Goal: Task Accomplishment & Management: Complete application form

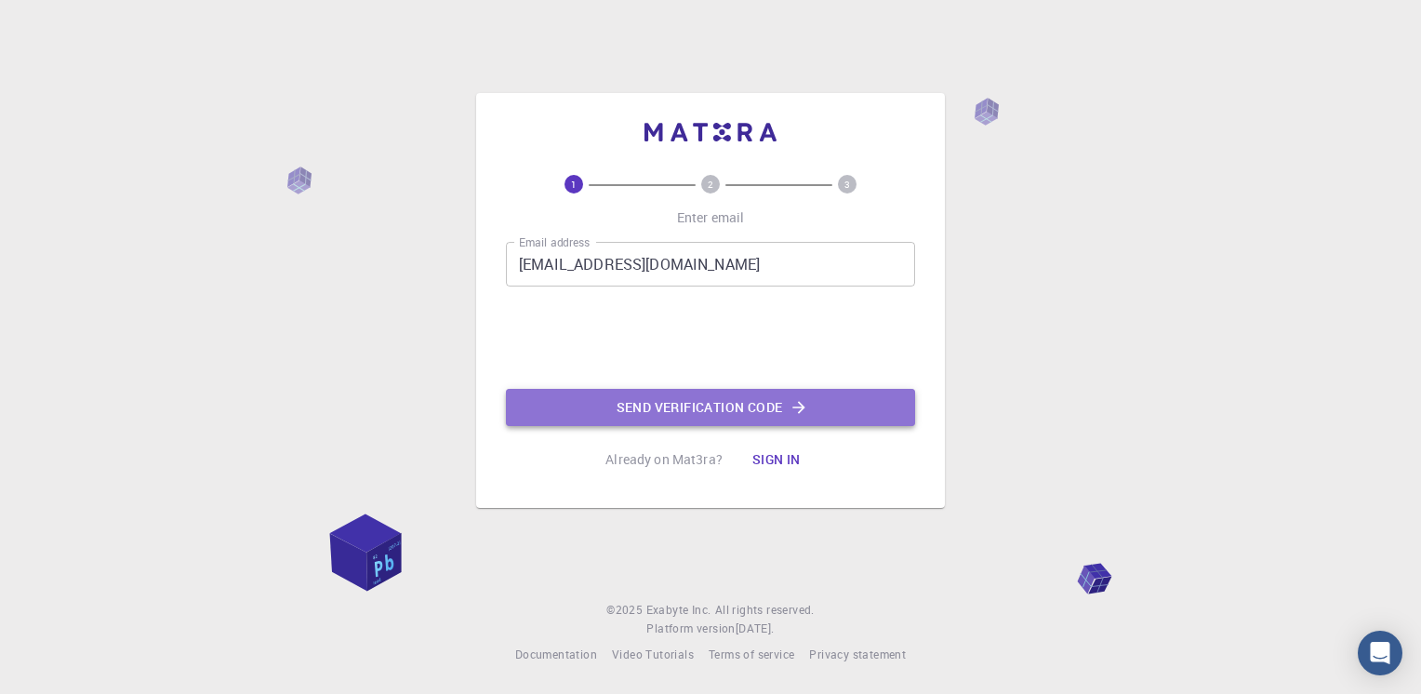
click at [714, 411] on button "Send verification code" at bounding box center [710, 407] width 409 height 37
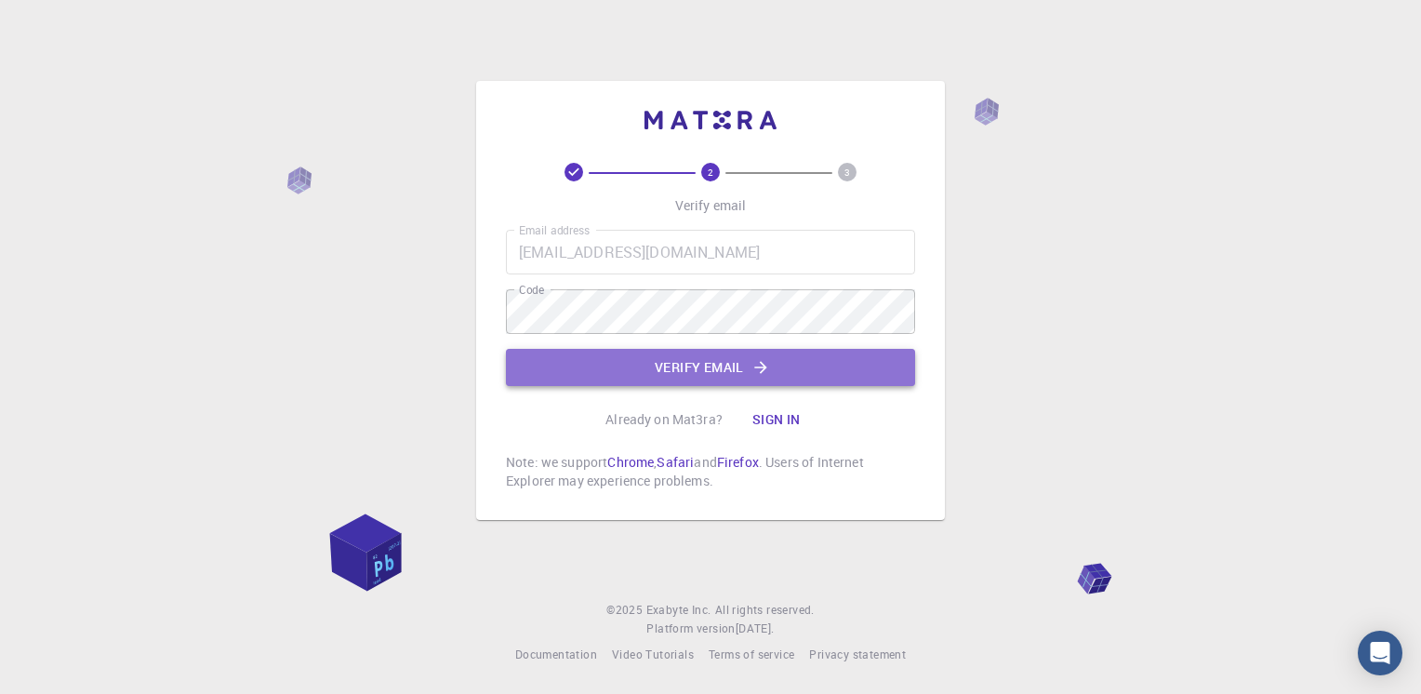
click at [741, 380] on button "Verify email" at bounding box center [710, 367] width 409 height 37
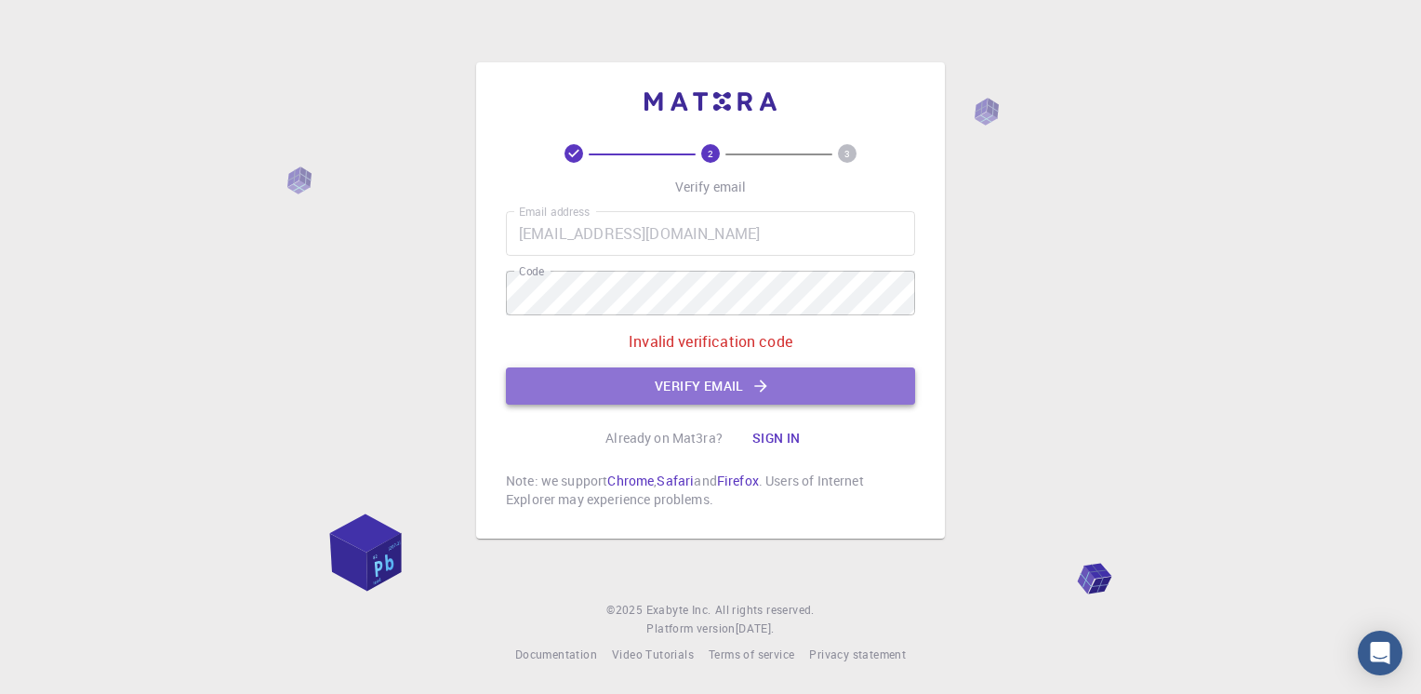
click at [759, 389] on icon "button" at bounding box center [760, 386] width 19 height 19
click at [747, 400] on button "Verify email" at bounding box center [710, 385] width 409 height 37
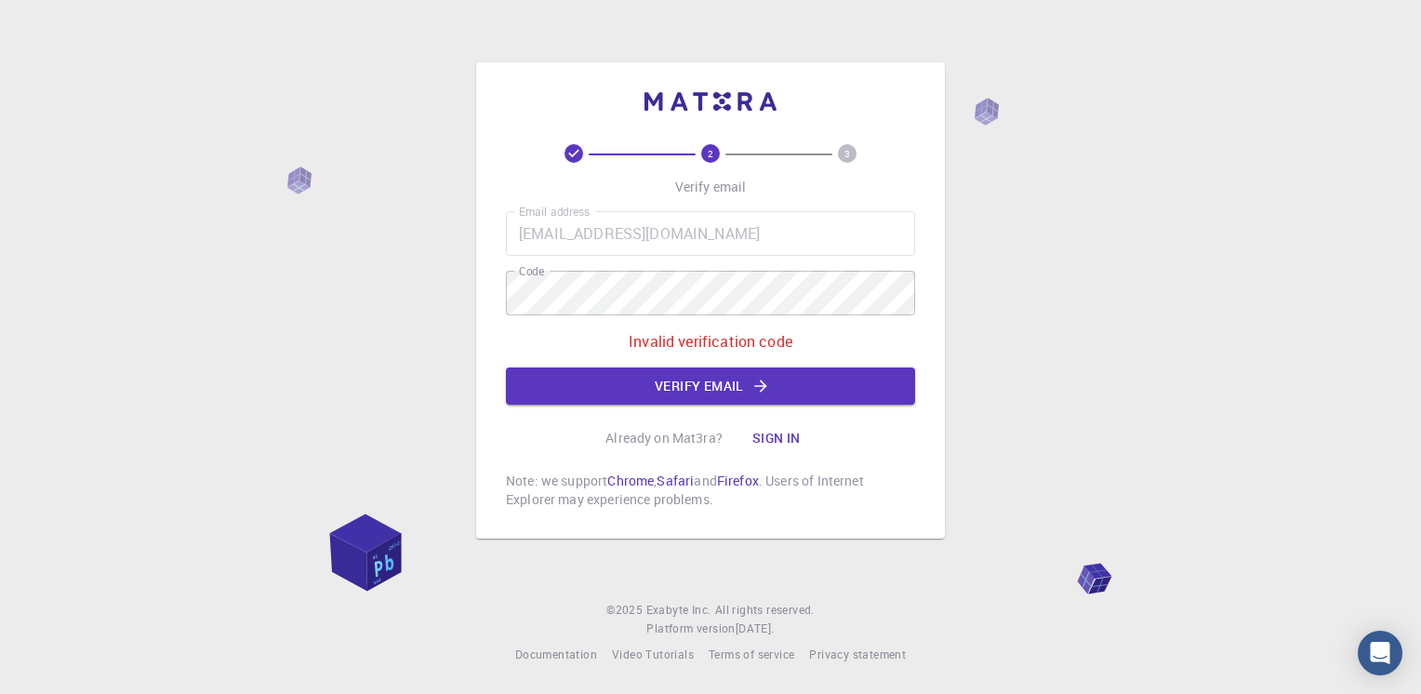
click at [585, 159] on span at bounding box center [574, 153] width 122 height 19
click at [852, 151] on circle at bounding box center [847, 153] width 19 height 19
click at [714, 102] on img at bounding box center [711, 101] width 132 height 19
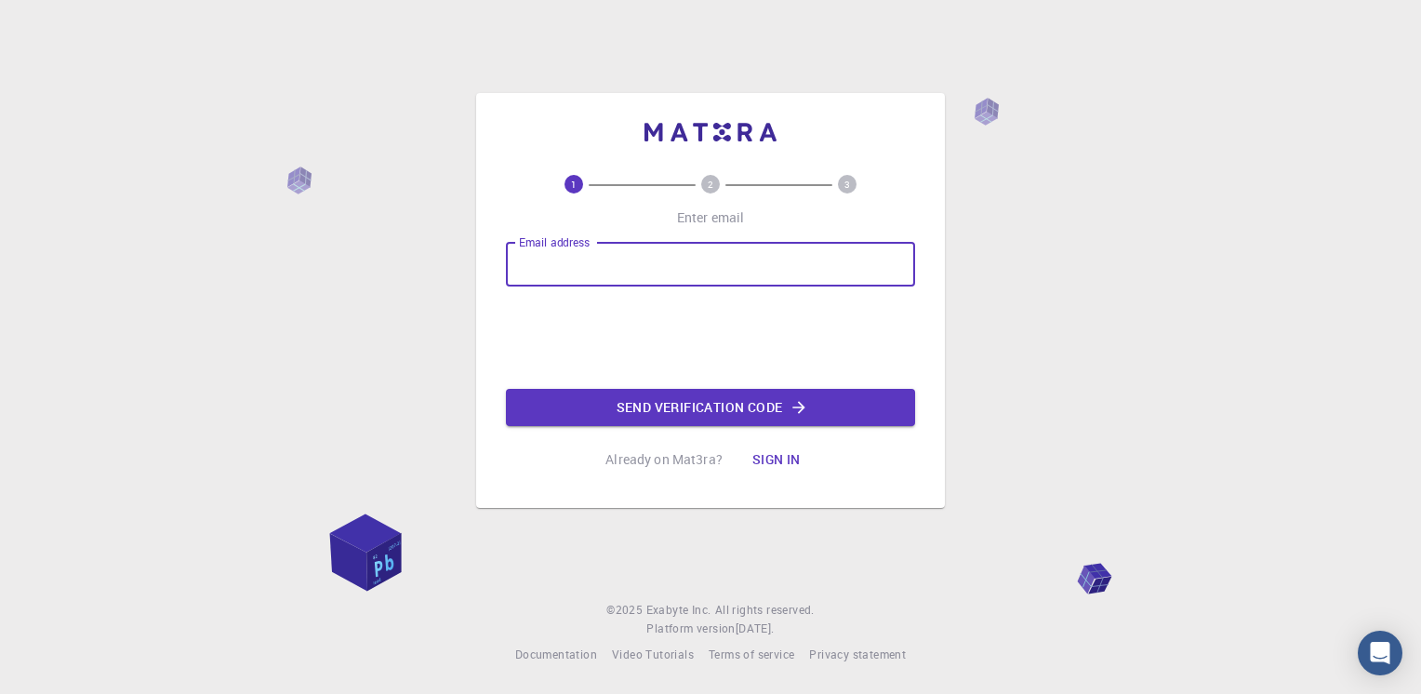
click at [588, 269] on input "Email address" at bounding box center [710, 264] width 409 height 45
type input "[EMAIL_ADDRESS][DOMAIN_NAME]"
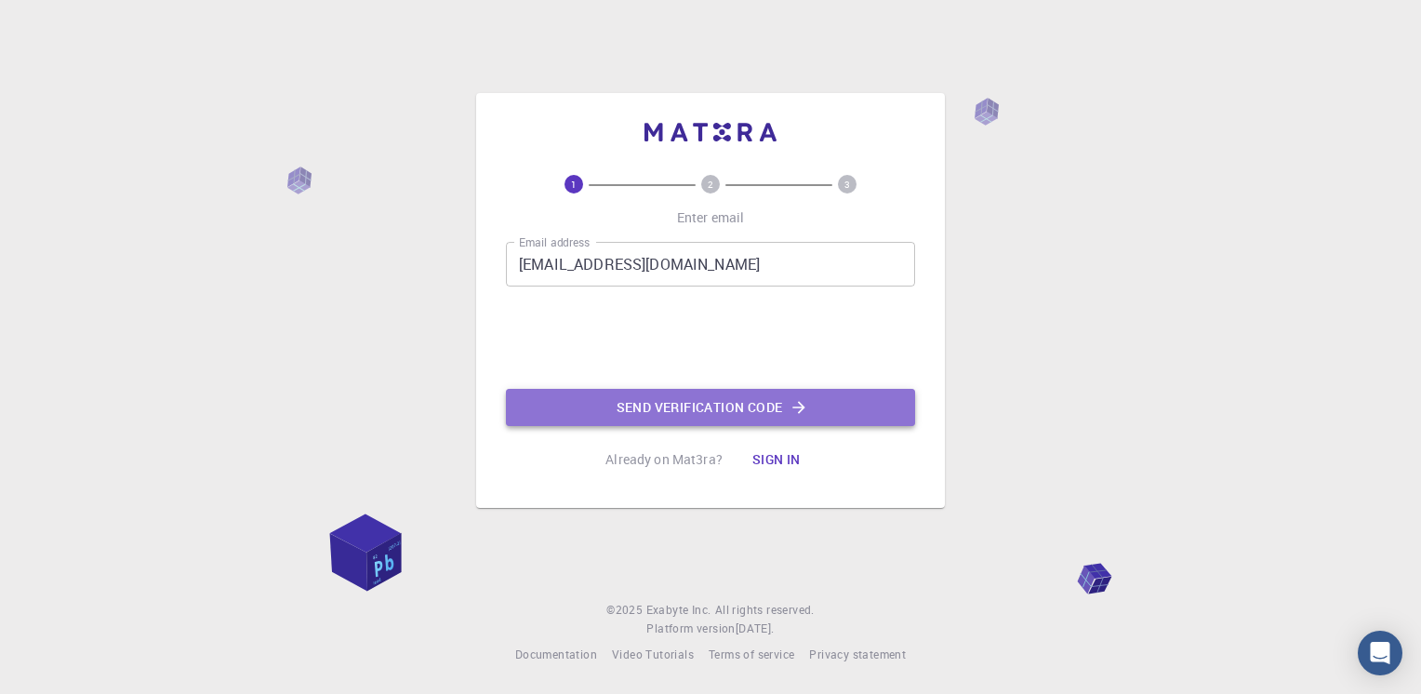
click at [731, 405] on button "Send verification code" at bounding box center [710, 407] width 409 height 37
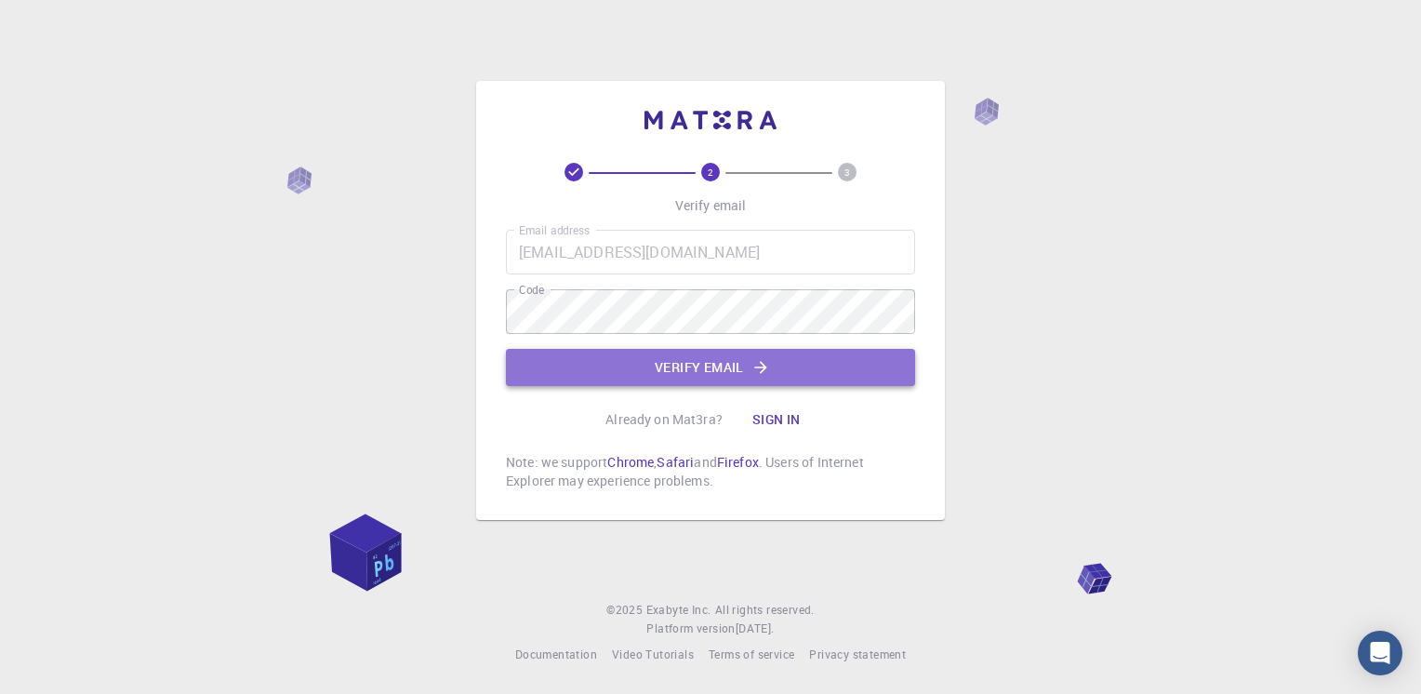
click at [751, 375] on icon "button" at bounding box center [760, 367] width 19 height 19
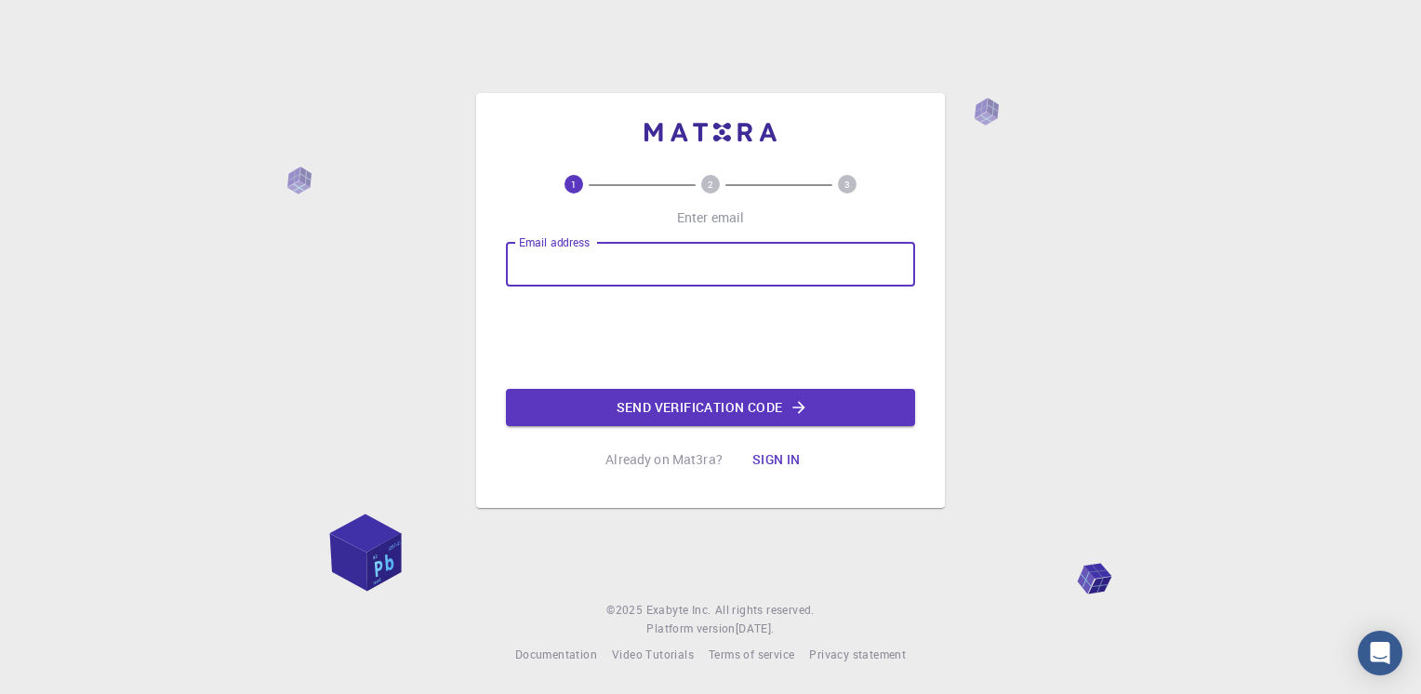
type input "[EMAIL_ADDRESS][DOMAIN_NAME]"
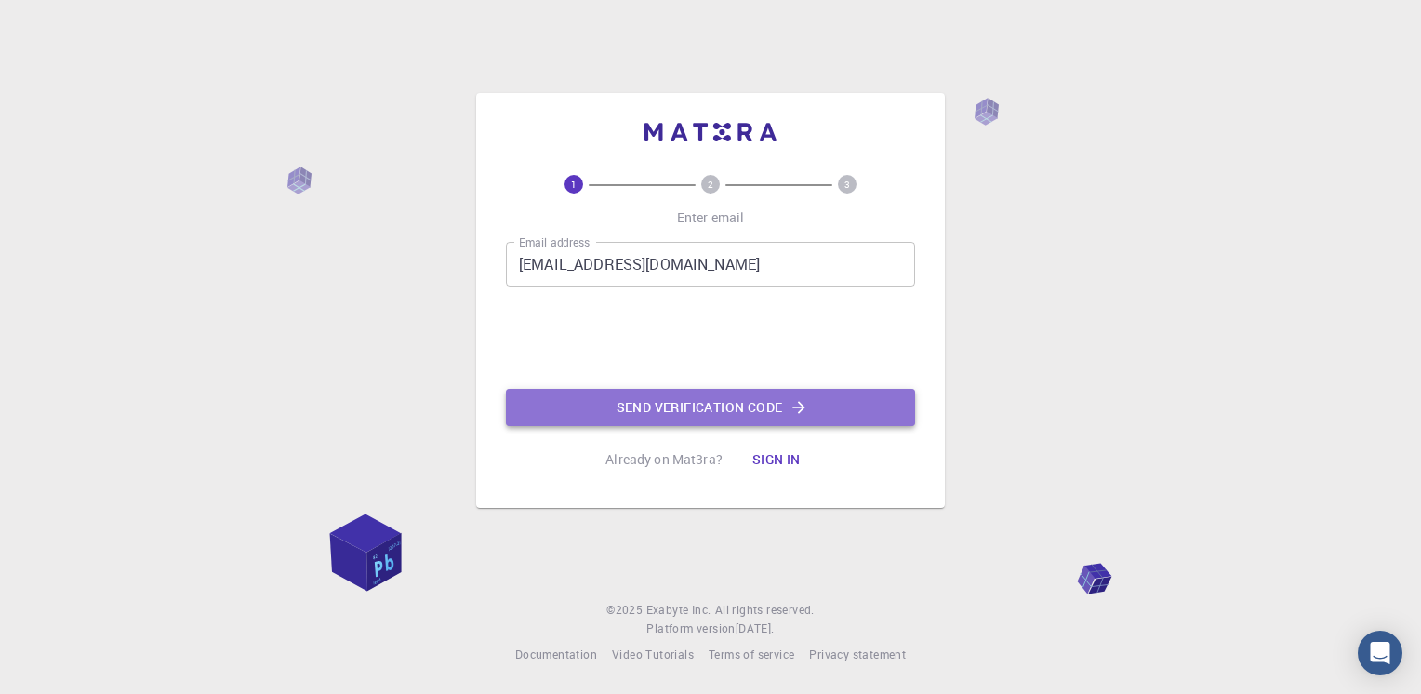
click at [769, 401] on button "Send verification code" at bounding box center [710, 407] width 409 height 37
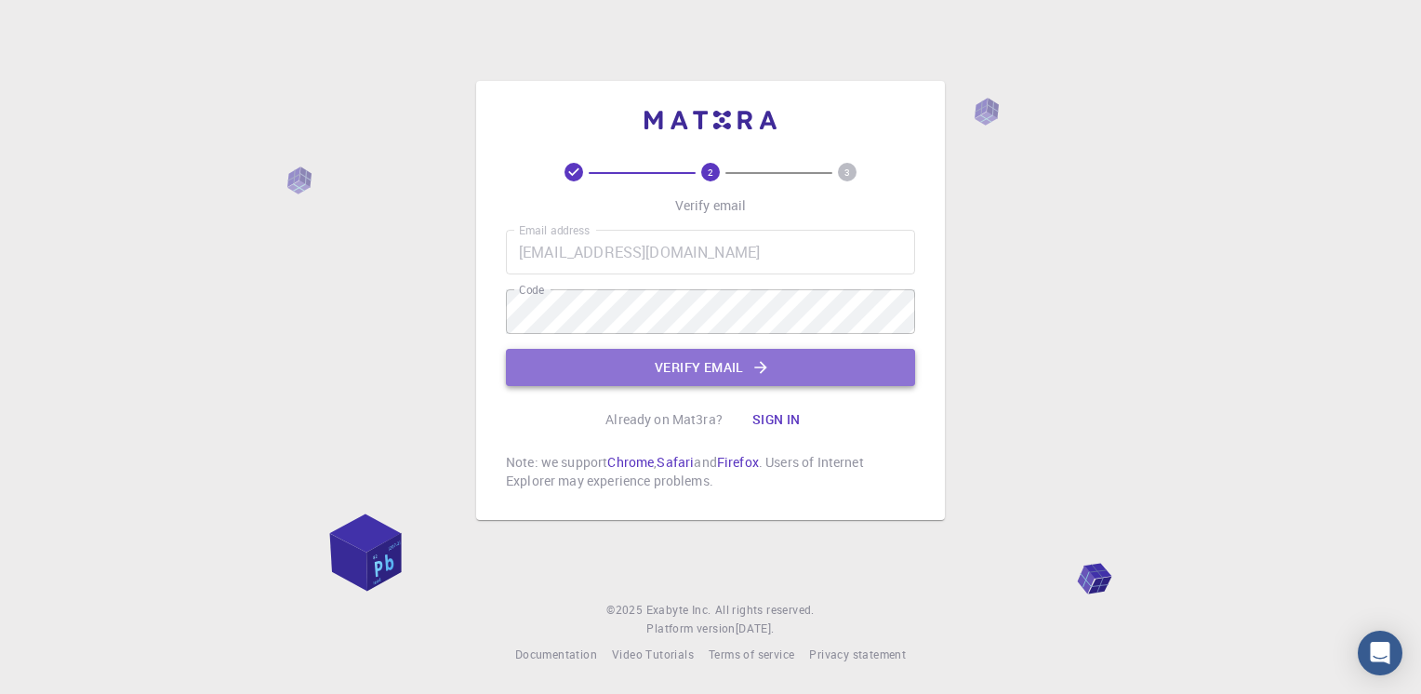
click at [818, 379] on button "Verify email" at bounding box center [710, 367] width 409 height 37
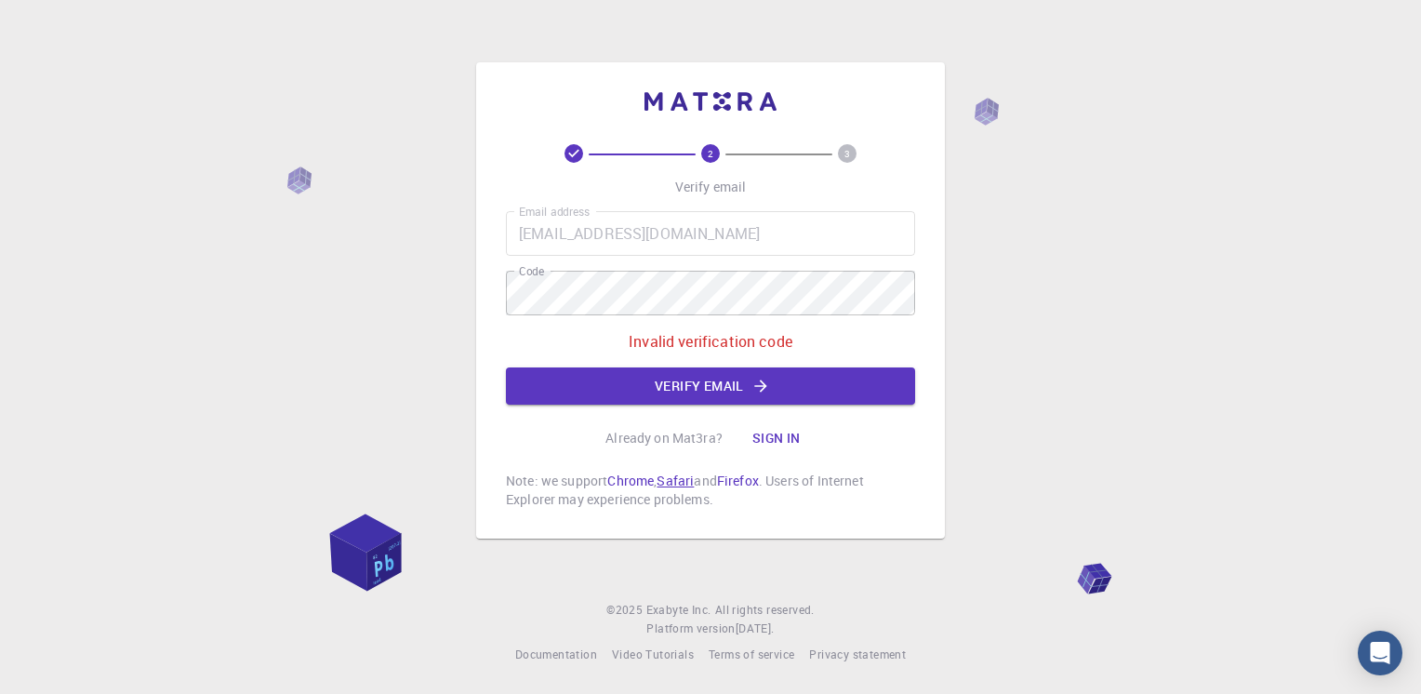
click at [677, 480] on link "Safari" at bounding box center [675, 481] width 37 height 18
